Goal: Check status: Check status

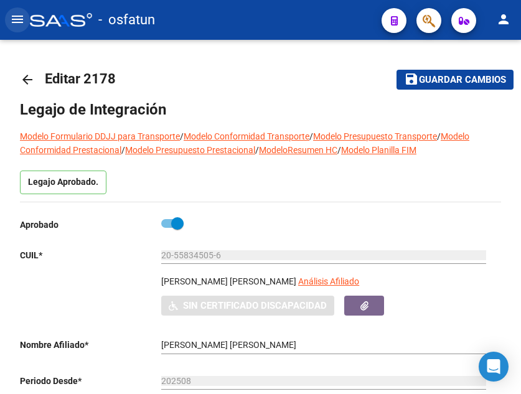
click at [18, 22] on mat-icon "menu" at bounding box center [17, 19] width 15 height 15
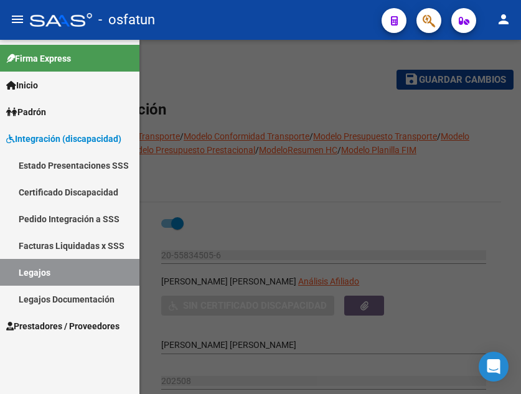
click at [98, 330] on span "Prestadores / Proveedores" at bounding box center [62, 326] width 113 height 14
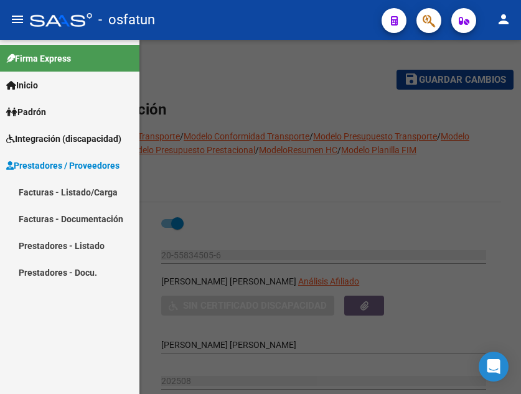
click at [86, 161] on span "Prestadores / Proveedores" at bounding box center [62, 166] width 113 height 14
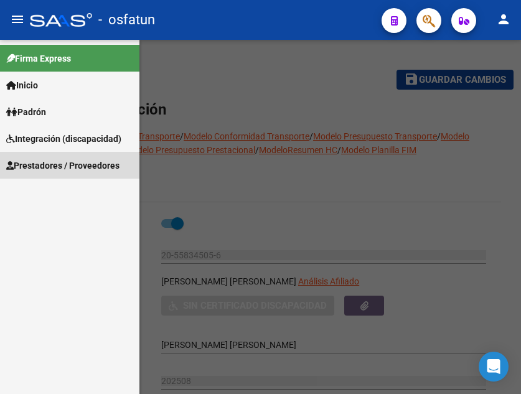
click at [87, 161] on span "Prestadores / Proveedores" at bounding box center [62, 166] width 113 height 14
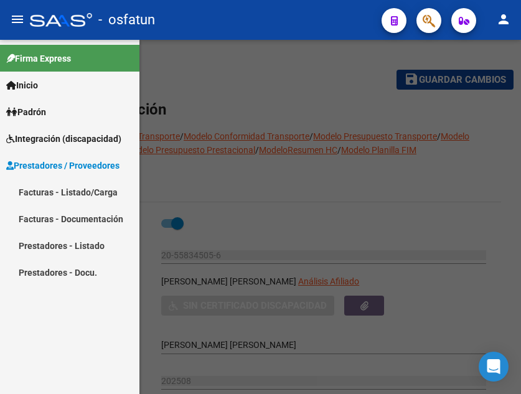
click at [96, 191] on link "Facturas - Listado/Carga" at bounding box center [69, 192] width 139 height 27
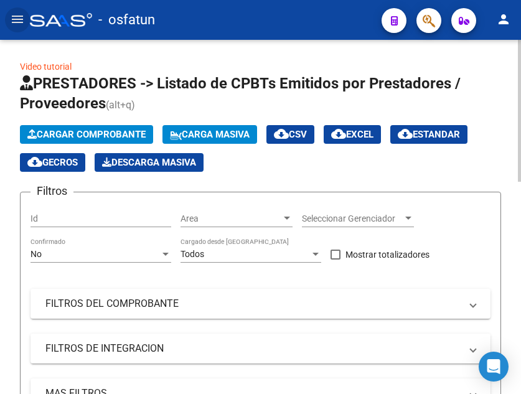
click at [128, 222] on div "Filtros Id Area Area Seleccionar Gerenciador Seleccionar Gerenciador No Confirm…" at bounding box center [260, 312] width 460 height 220
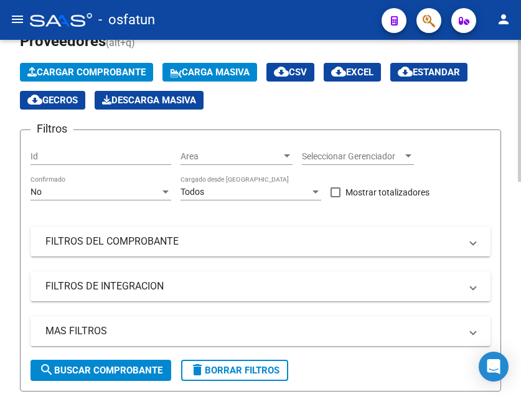
click at [148, 154] on input "Id" at bounding box center [100, 156] width 141 height 11
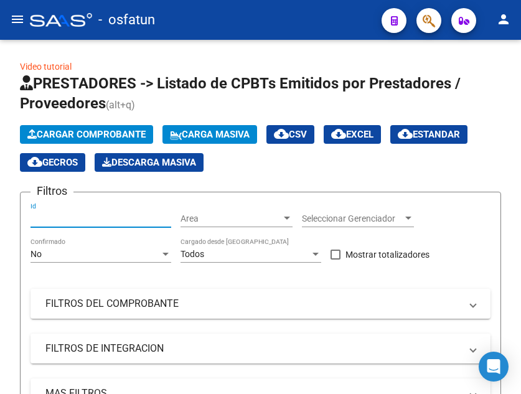
click at [22, 22] on mat-icon "menu" at bounding box center [17, 19] width 15 height 15
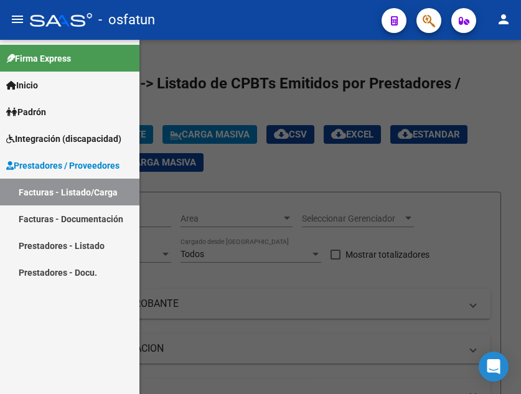
click at [261, 67] on div at bounding box center [260, 217] width 521 height 354
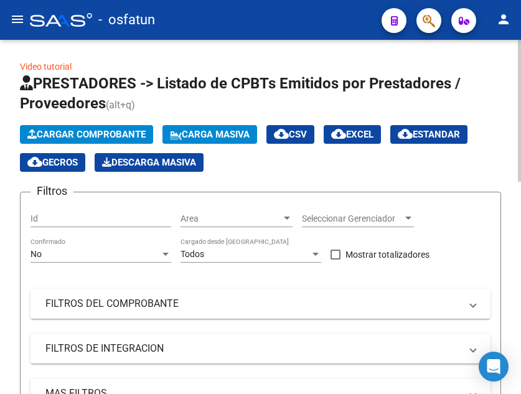
click at [114, 214] on input "Id" at bounding box center [100, 218] width 141 height 11
click at [121, 215] on input "Id" at bounding box center [100, 218] width 141 height 11
type input "27310020139"
click at [242, 216] on span "Area" at bounding box center [230, 218] width 101 height 11
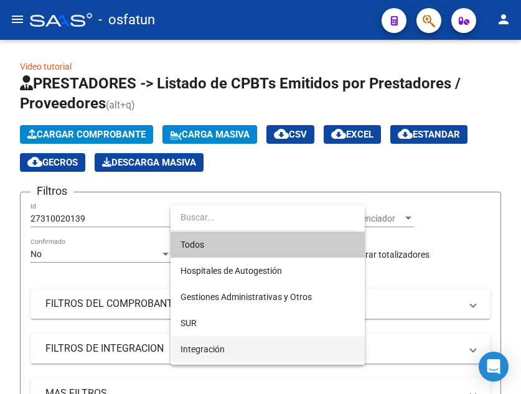
click at [248, 341] on span "Integración" at bounding box center [267, 349] width 174 height 26
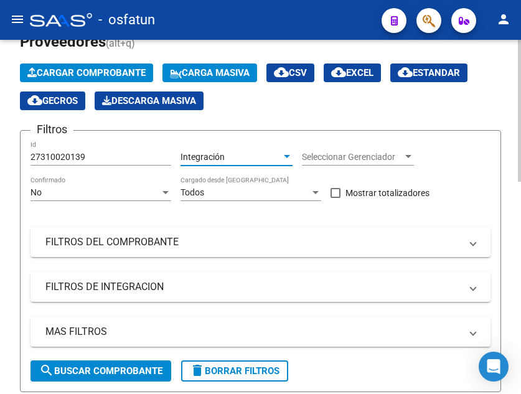
scroll to position [62, 0]
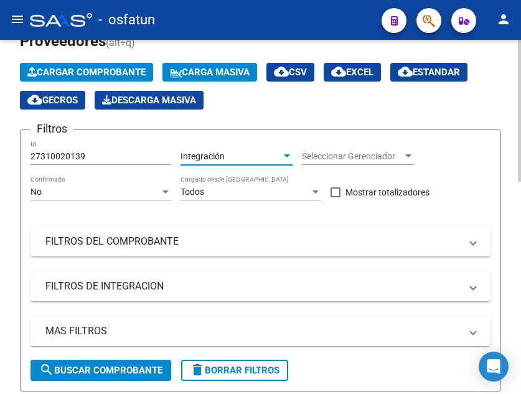
click at [141, 368] on span "search Buscar Comprobante" at bounding box center [100, 370] width 123 height 11
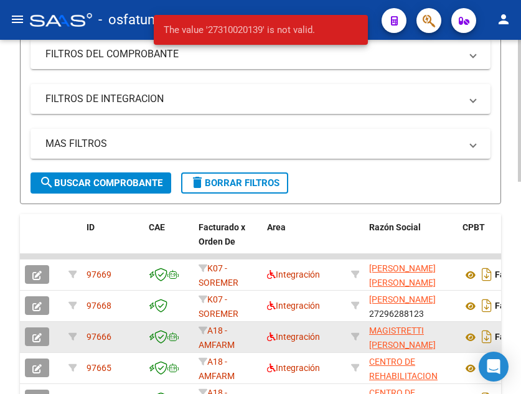
scroll to position [0, 0]
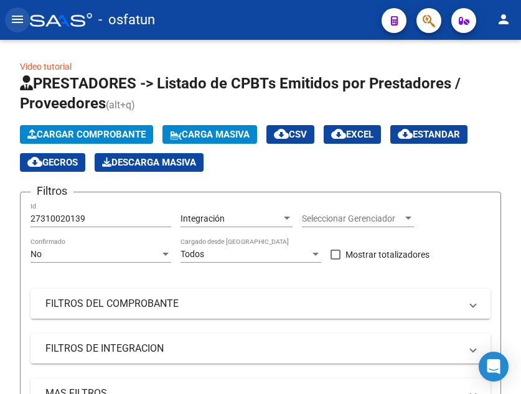
click at [16, 24] on mat-icon "menu" at bounding box center [17, 19] width 15 height 15
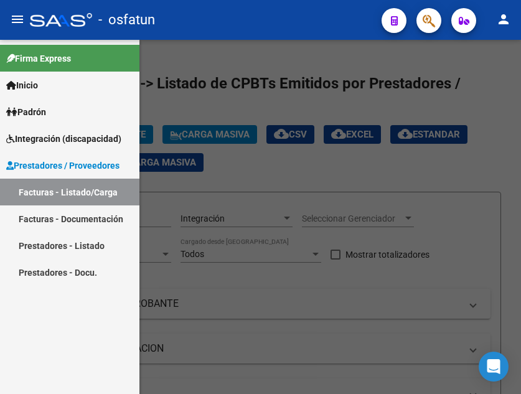
click at [65, 218] on link "Facturas - Documentación" at bounding box center [69, 218] width 139 height 27
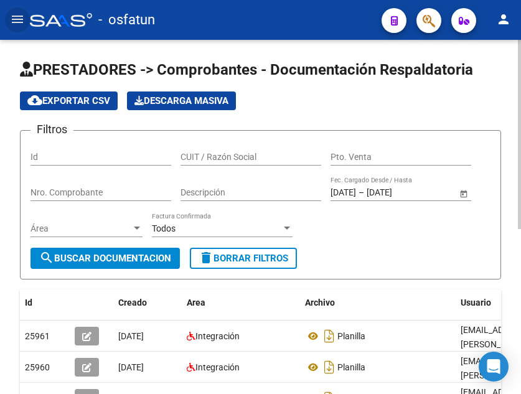
click at [116, 155] on input "Id" at bounding box center [100, 157] width 141 height 11
click at [245, 156] on input "CUIT / Razón Social" at bounding box center [250, 157] width 141 height 11
click at [125, 155] on input "Id" at bounding box center [100, 157] width 141 height 11
click at [235, 158] on input "CUIT / Razón Social" at bounding box center [250, 157] width 141 height 11
